Goal: Task Accomplishment & Management: Manage account settings

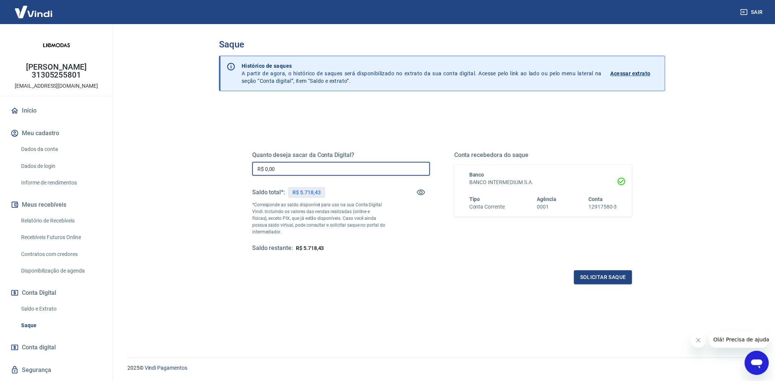
drag, startPoint x: 291, startPoint y: 172, endPoint x: 205, endPoint y: 164, distance: 86.7
click at [200, 166] on main "Saque Histórico de saques A partir de agora, o histórico de saques será disponi…" at bounding box center [442, 202] width 666 height 357
type input "R$ 5.018,43"
click at [601, 277] on button "Solicitar saque" at bounding box center [603, 278] width 58 height 14
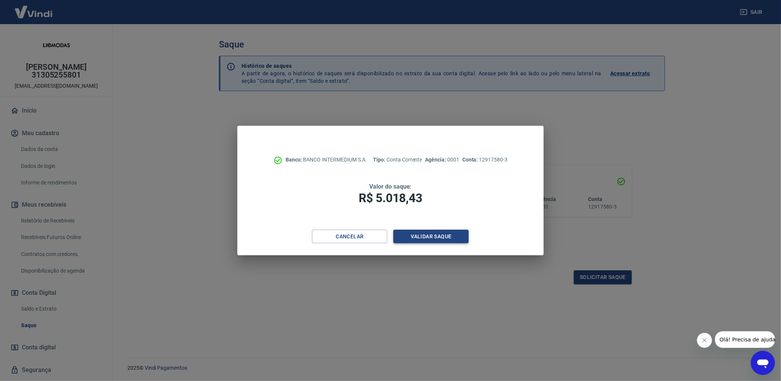
click at [428, 237] on button "Validar saque" at bounding box center [431, 237] width 75 height 14
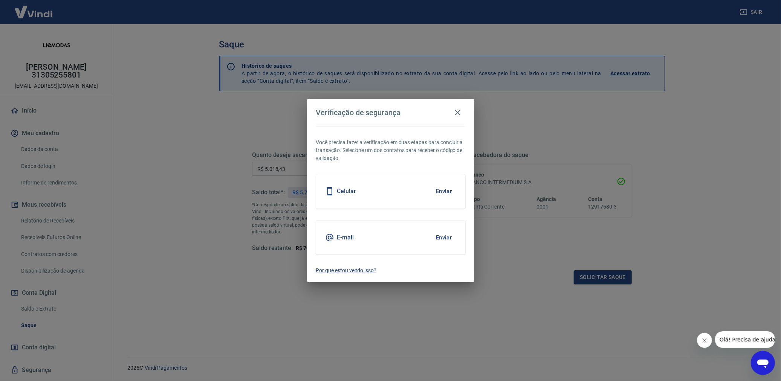
click at [445, 191] on button "Enviar" at bounding box center [444, 192] width 25 height 16
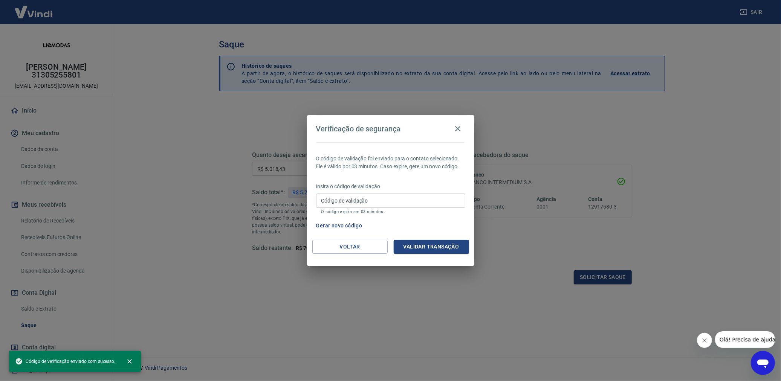
click at [381, 205] on input "Código de validação" at bounding box center [390, 201] width 149 height 14
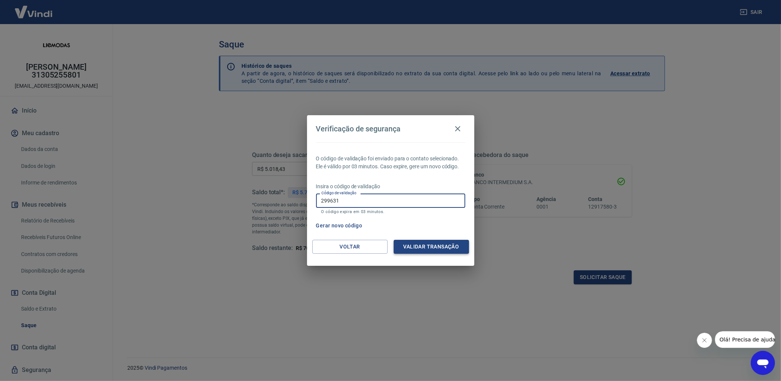
type input "299631"
click at [428, 247] on button "Validar transação" at bounding box center [431, 247] width 75 height 14
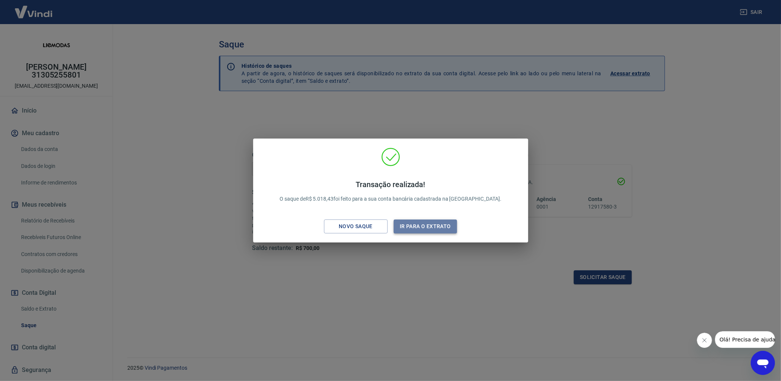
click at [429, 226] on button "Ir para o extrato" at bounding box center [426, 227] width 64 height 14
